Goal: Transaction & Acquisition: Purchase product/service

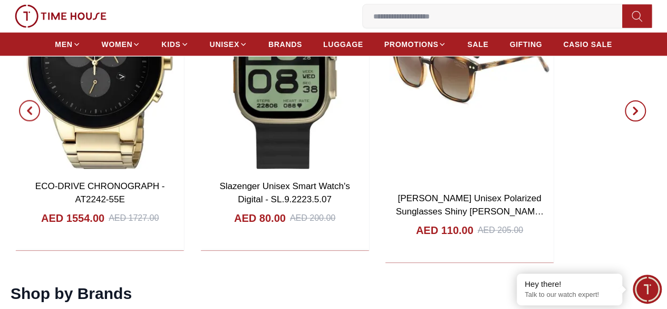
scroll to position [1161, 0]
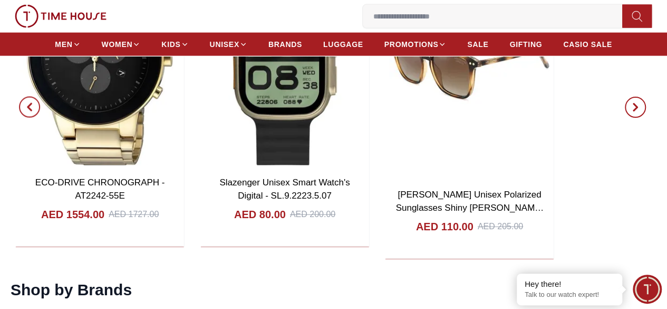
click at [0, 0] on icon at bounding box center [0, 0] width 0 height 0
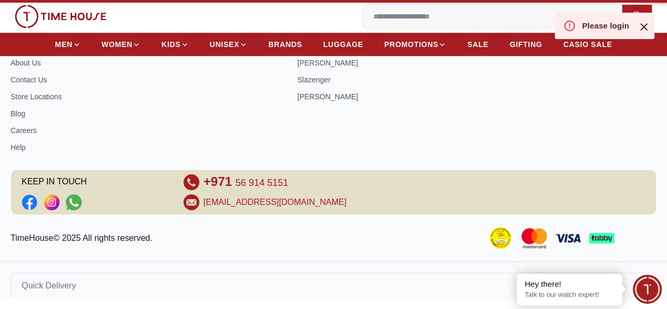
scroll to position [183, 0]
